Goal: Task Accomplishment & Management: Manage account settings

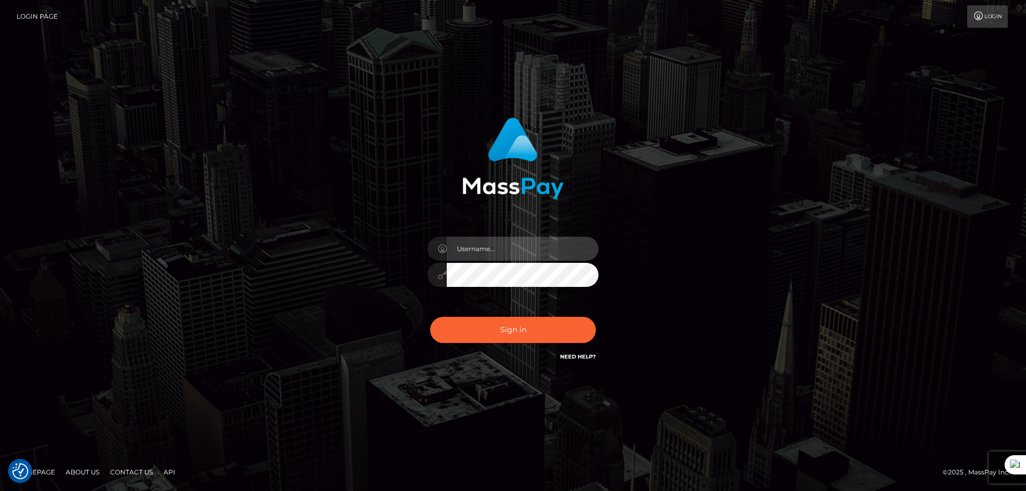
click at [501, 247] on input "text" at bounding box center [523, 249] width 152 height 24
type input "majdh"
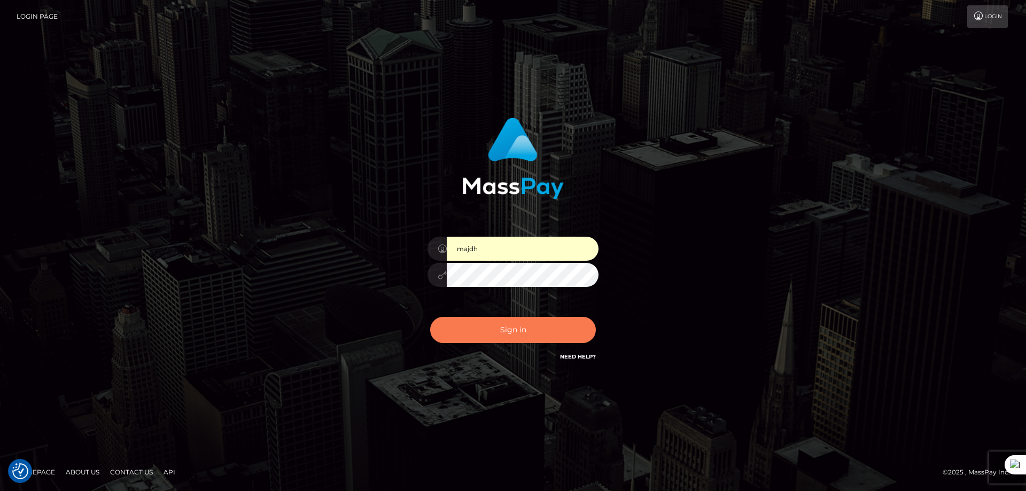
click at [501, 321] on button "Sign in" at bounding box center [513, 330] width 166 height 26
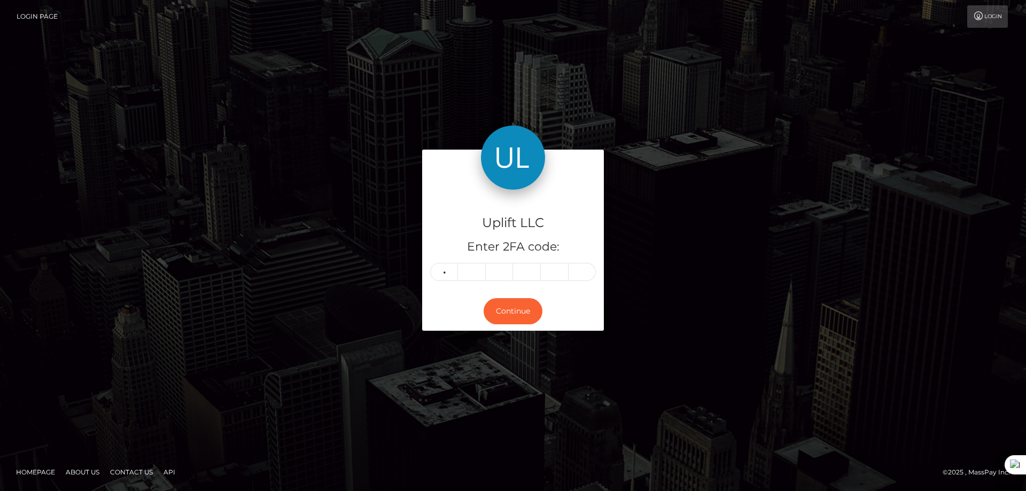
type input "7"
type input "6"
type input "5"
type input "2"
type input "8"
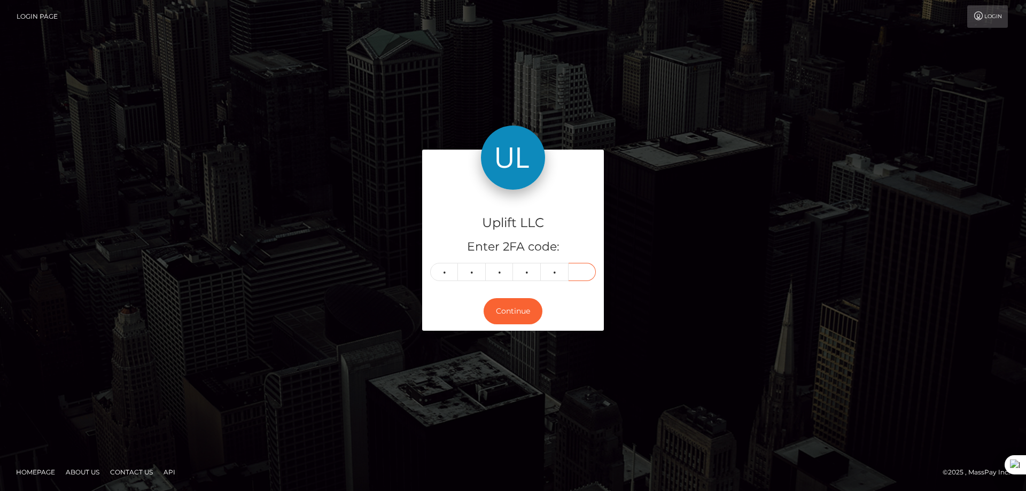
type input "5"
